Goal: Task Accomplishment & Management: Use online tool/utility

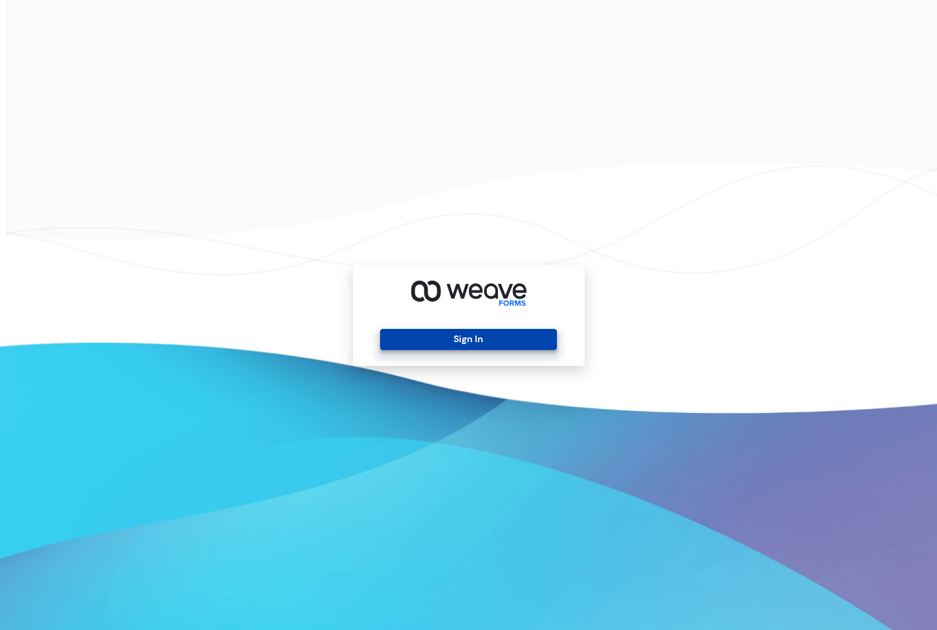
click at [514, 347] on button "Sign In" at bounding box center [468, 339] width 177 height 21
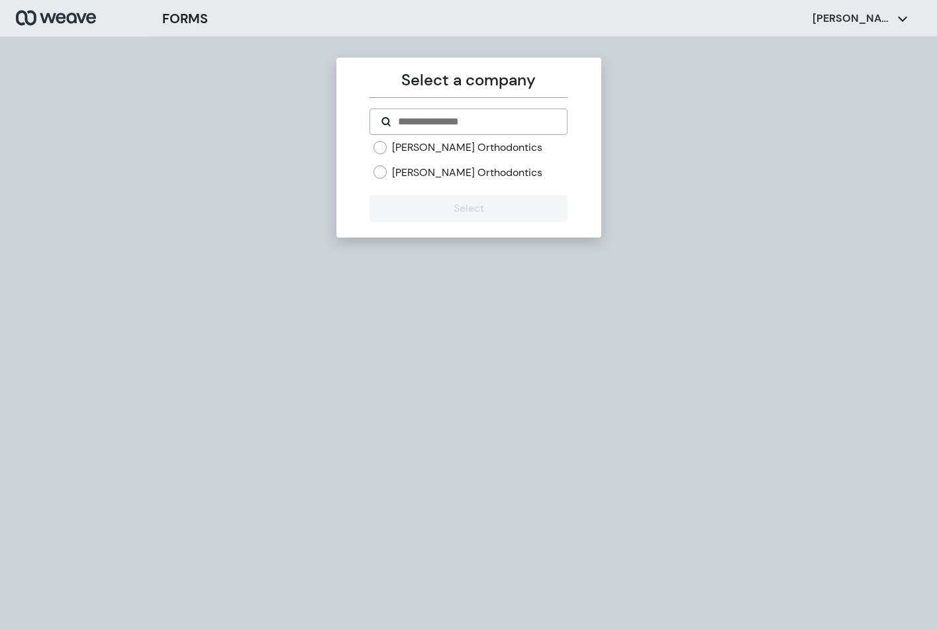
click at [430, 170] on label "[PERSON_NAME] Orthodontics" at bounding box center [467, 173] width 150 height 15
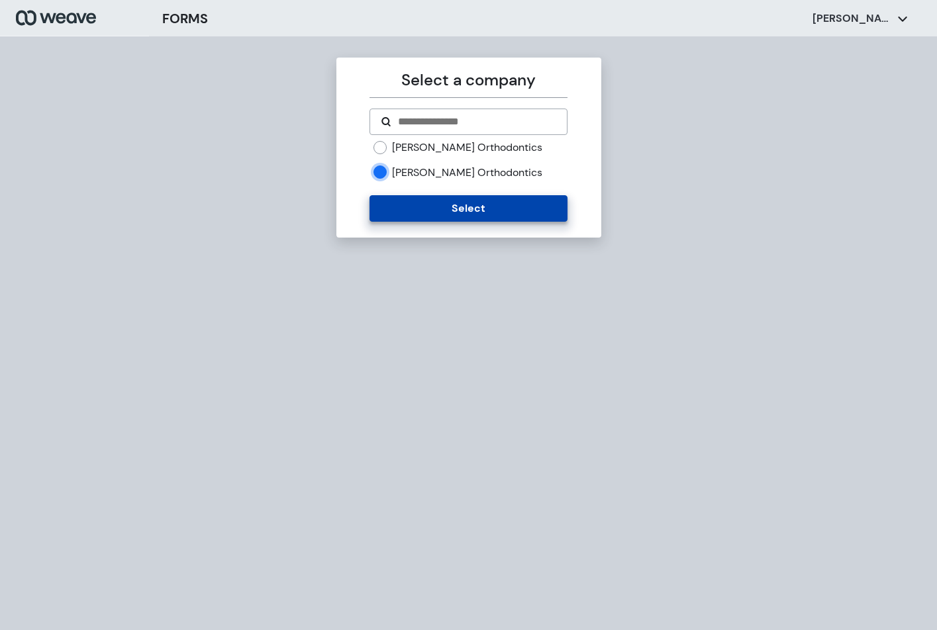
click at [420, 211] on button "Select" at bounding box center [469, 208] width 198 height 26
